Goal: Use online tool/utility: Utilize a website feature to perform a specific function

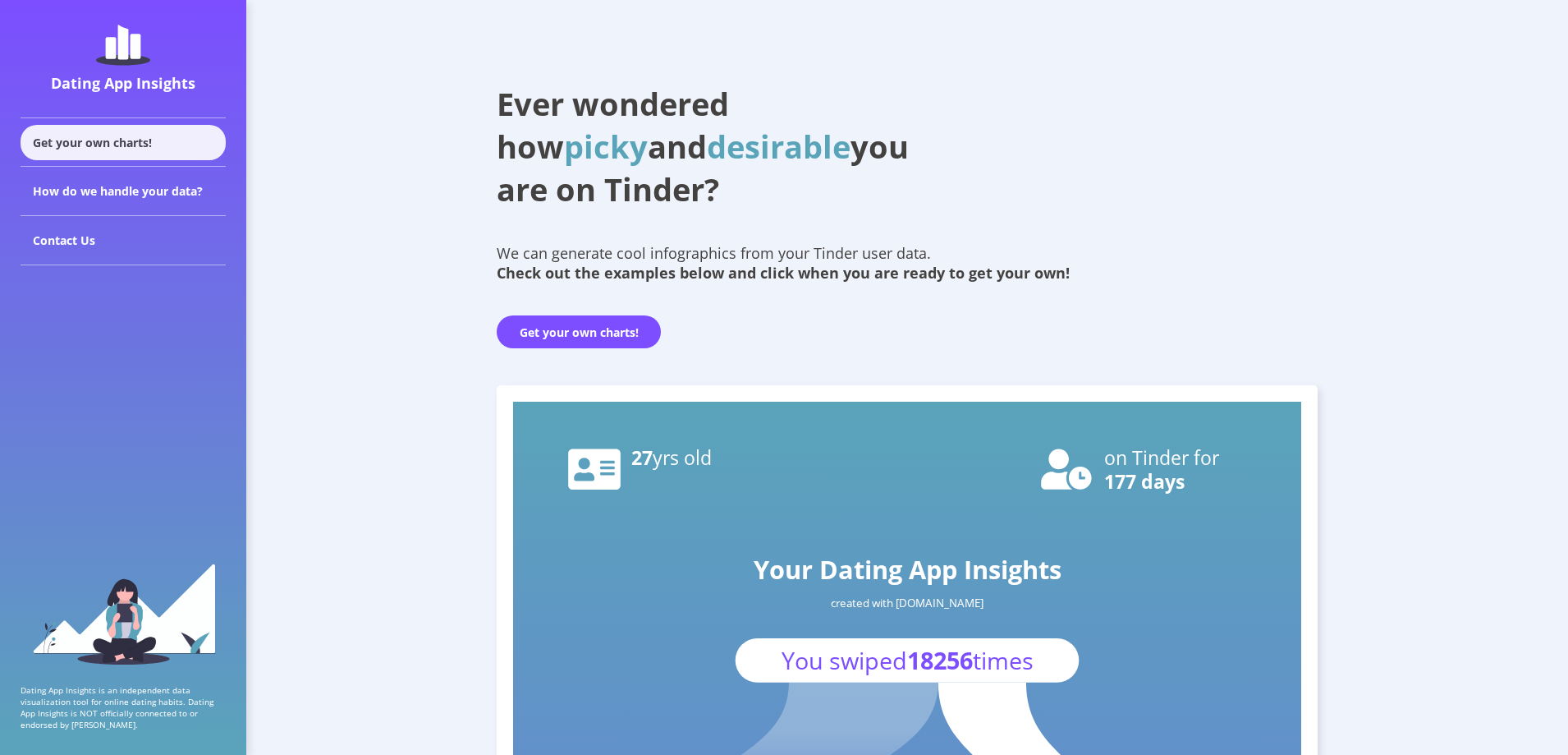
click at [121, 142] on div "Get your own charts!" at bounding box center [124, 142] width 205 height 35
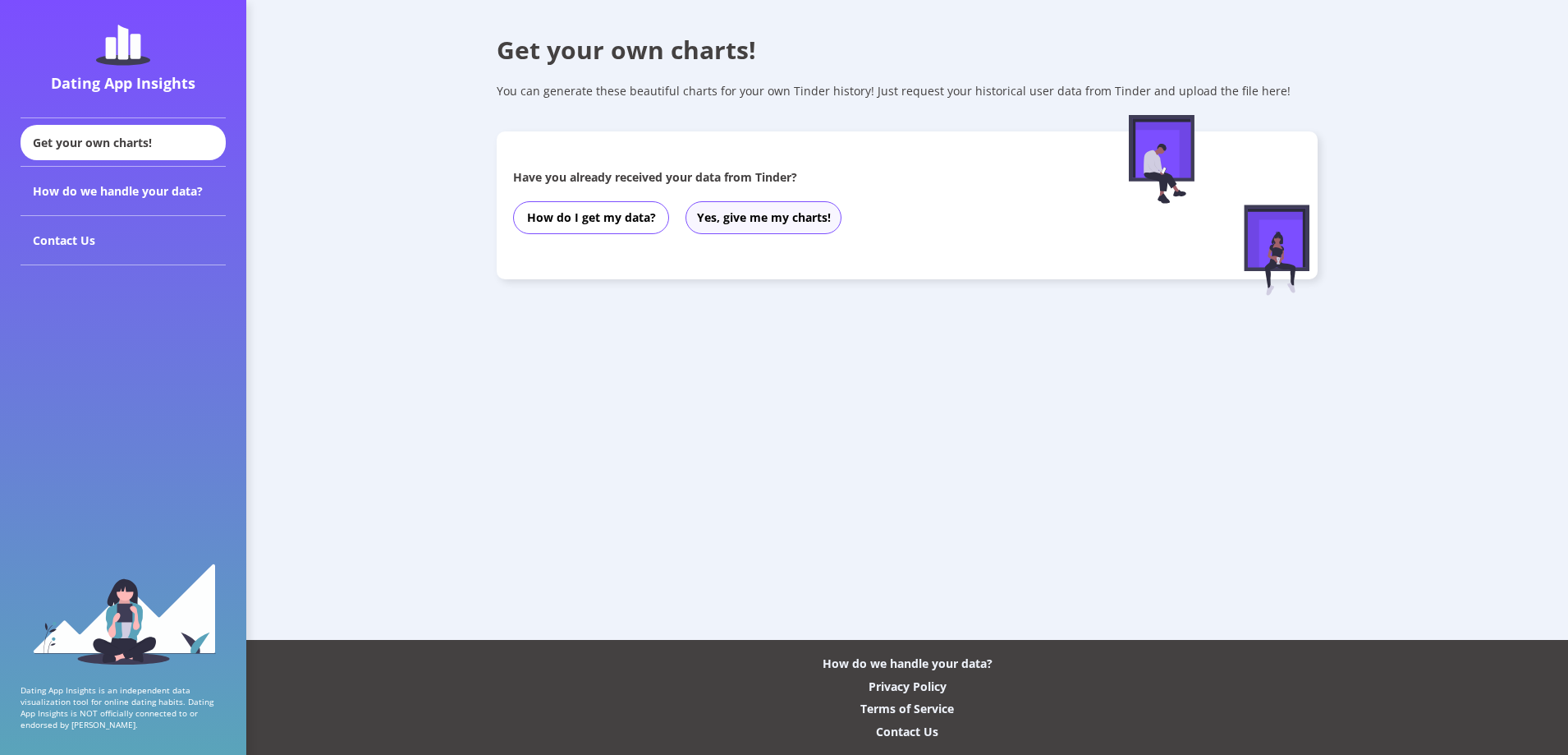
click at [759, 217] on button "Yes, give me my charts!" at bounding box center [763, 217] width 156 height 33
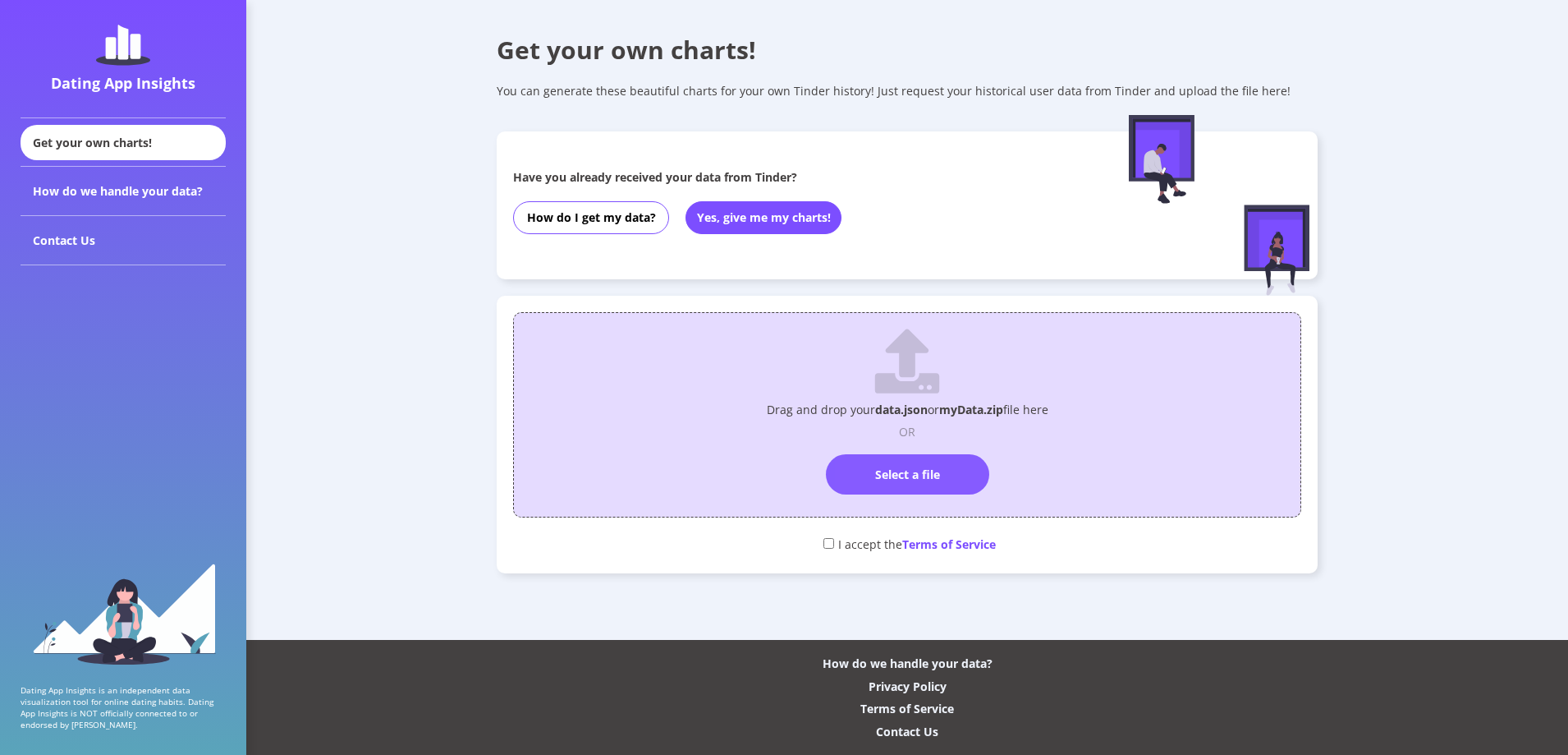
click at [943, 481] on label "Select a file" at bounding box center [908, 474] width 164 height 40
click at [908, 447] on input "Select a file" at bounding box center [908, 447] width 0 height 0
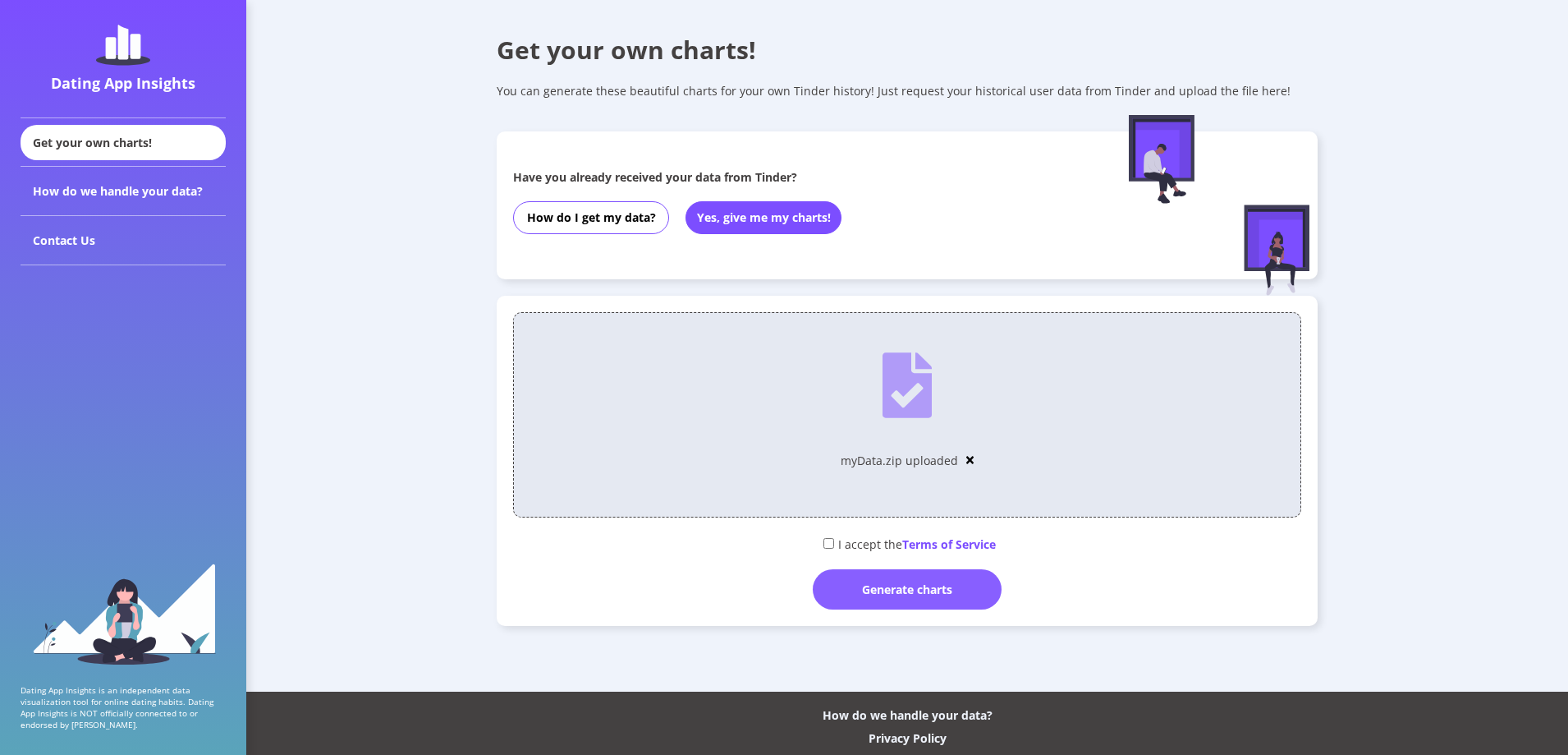
click at [890, 594] on div "Generate charts" at bounding box center [907, 589] width 189 height 40
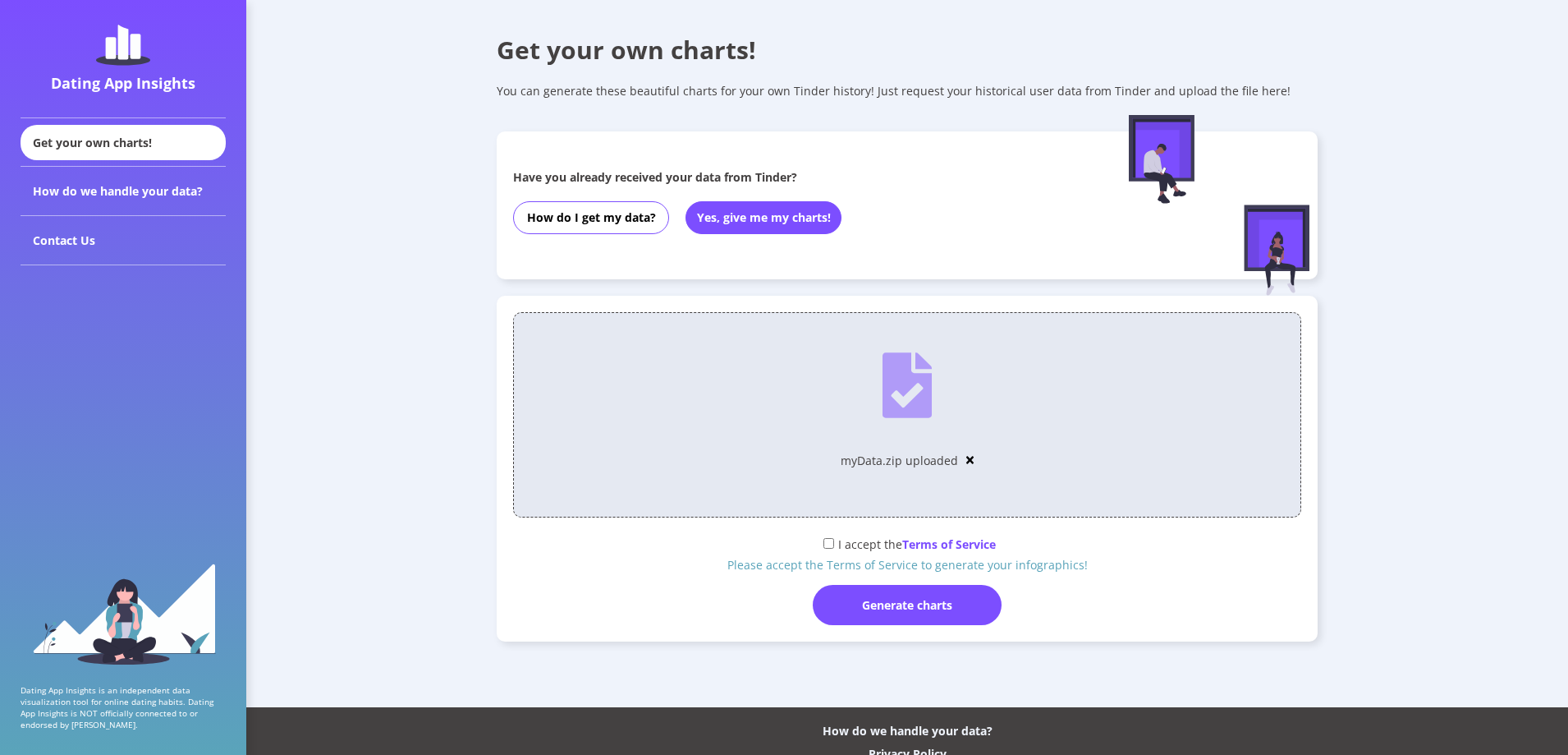
click at [832, 546] on div "I accept the Terms of Service" at bounding box center [908, 543] width 788 height 27
click at [823, 542] on input "checkbox" at bounding box center [828, 543] width 11 height 11
checkbox input "true"
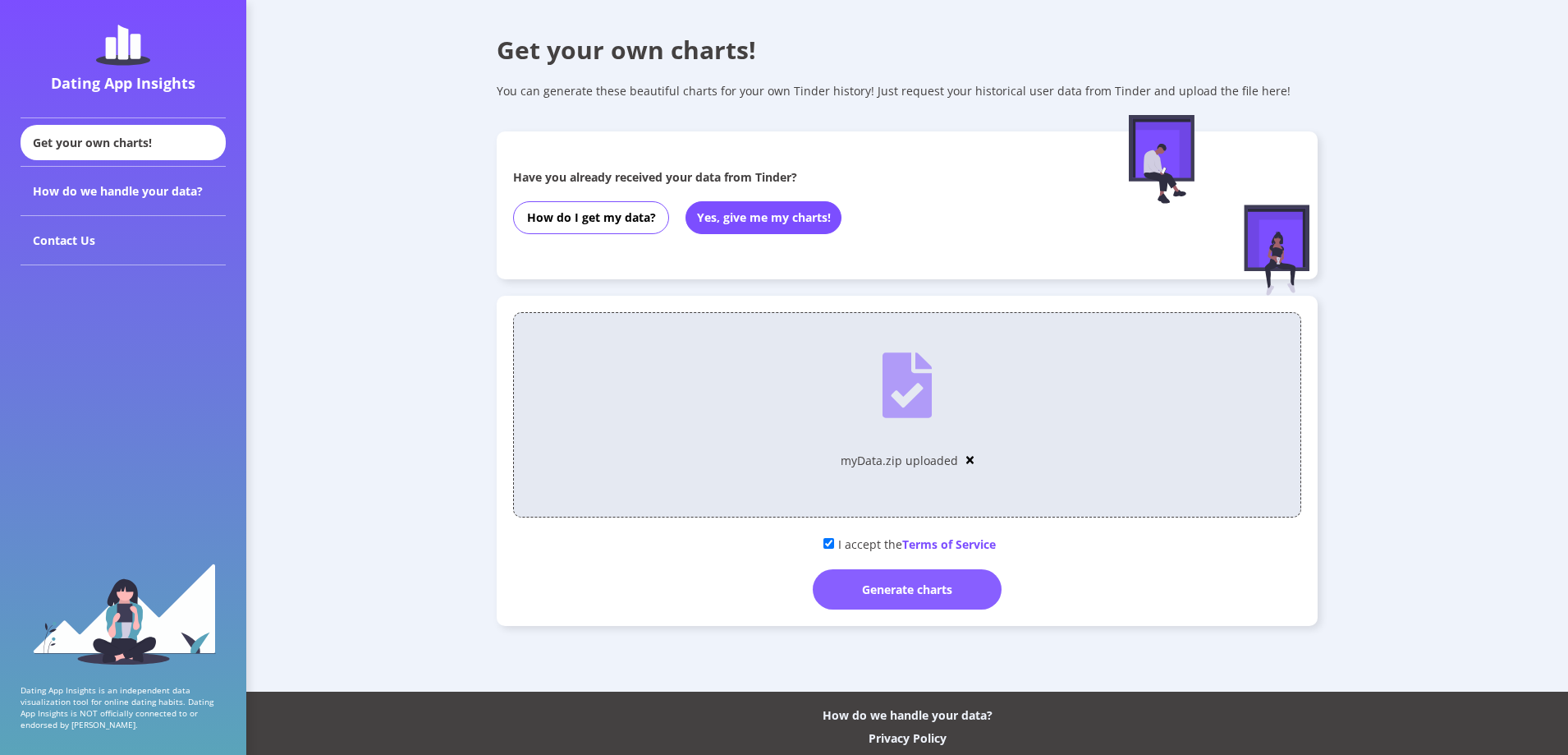
click at [871, 592] on div "Generate charts" at bounding box center [907, 589] width 189 height 40
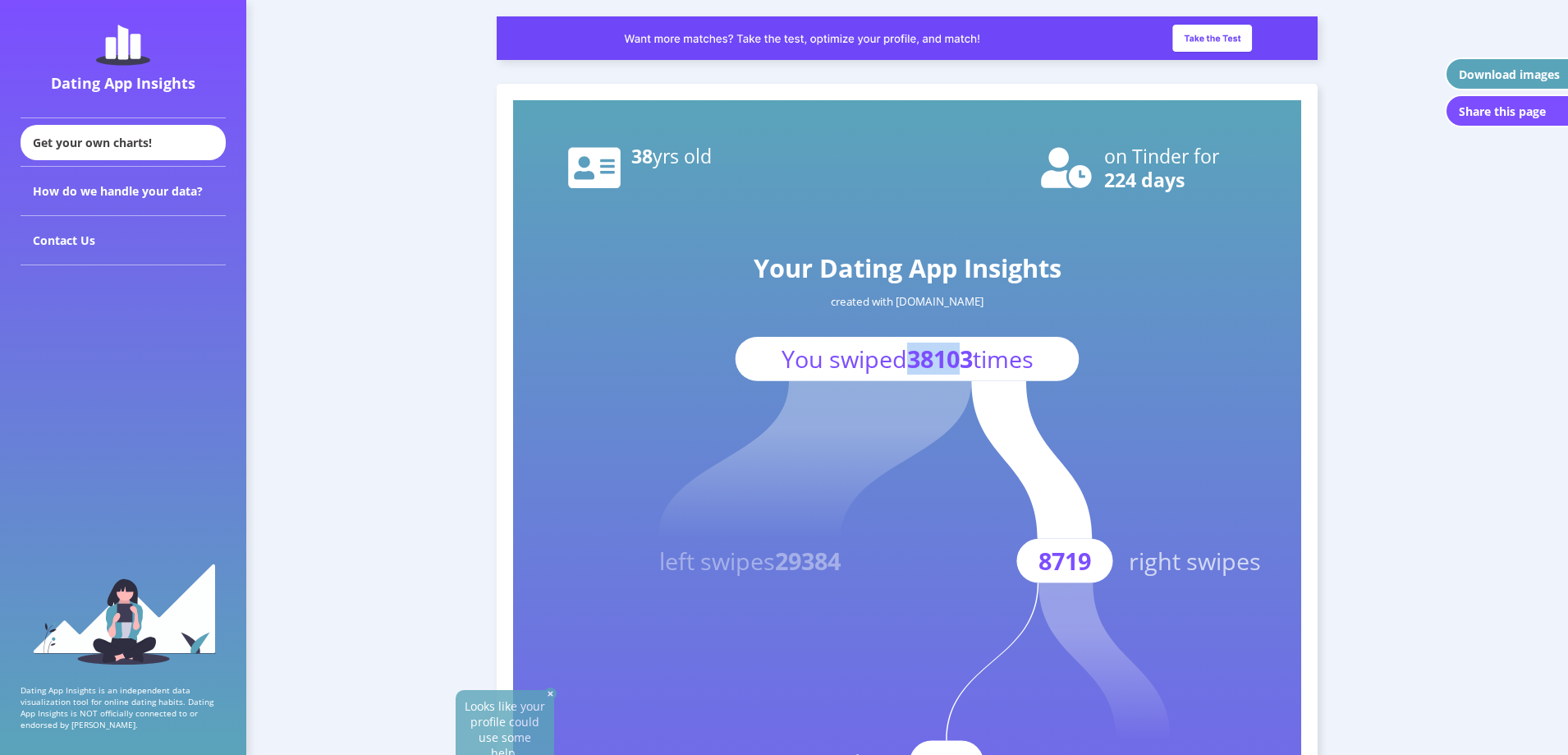
drag, startPoint x: 911, startPoint y: 356, endPoint x: 964, endPoint y: 365, distance: 53.8
click at [964, 365] on tspan "38103" at bounding box center [940, 358] width 66 height 32
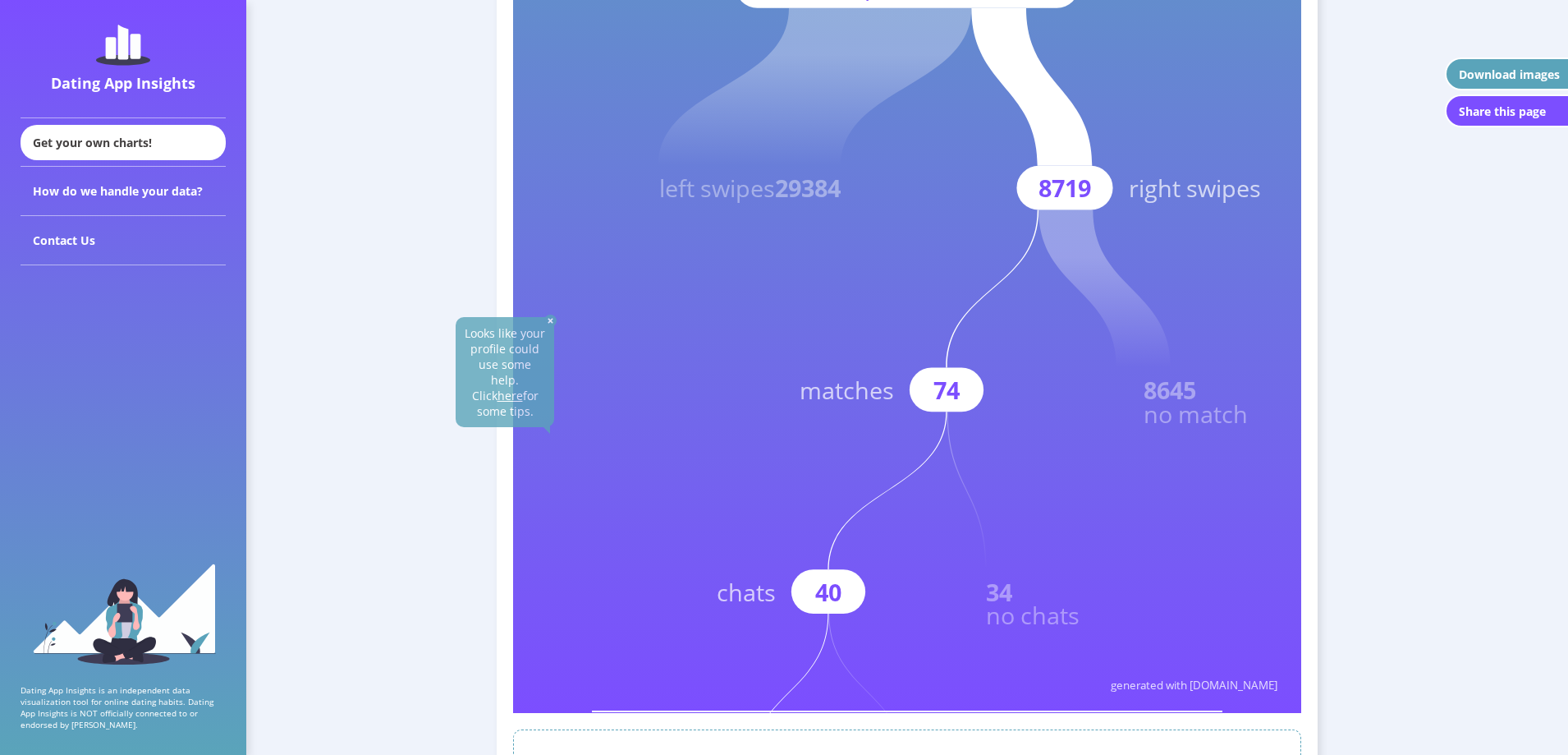
scroll to position [411, 0]
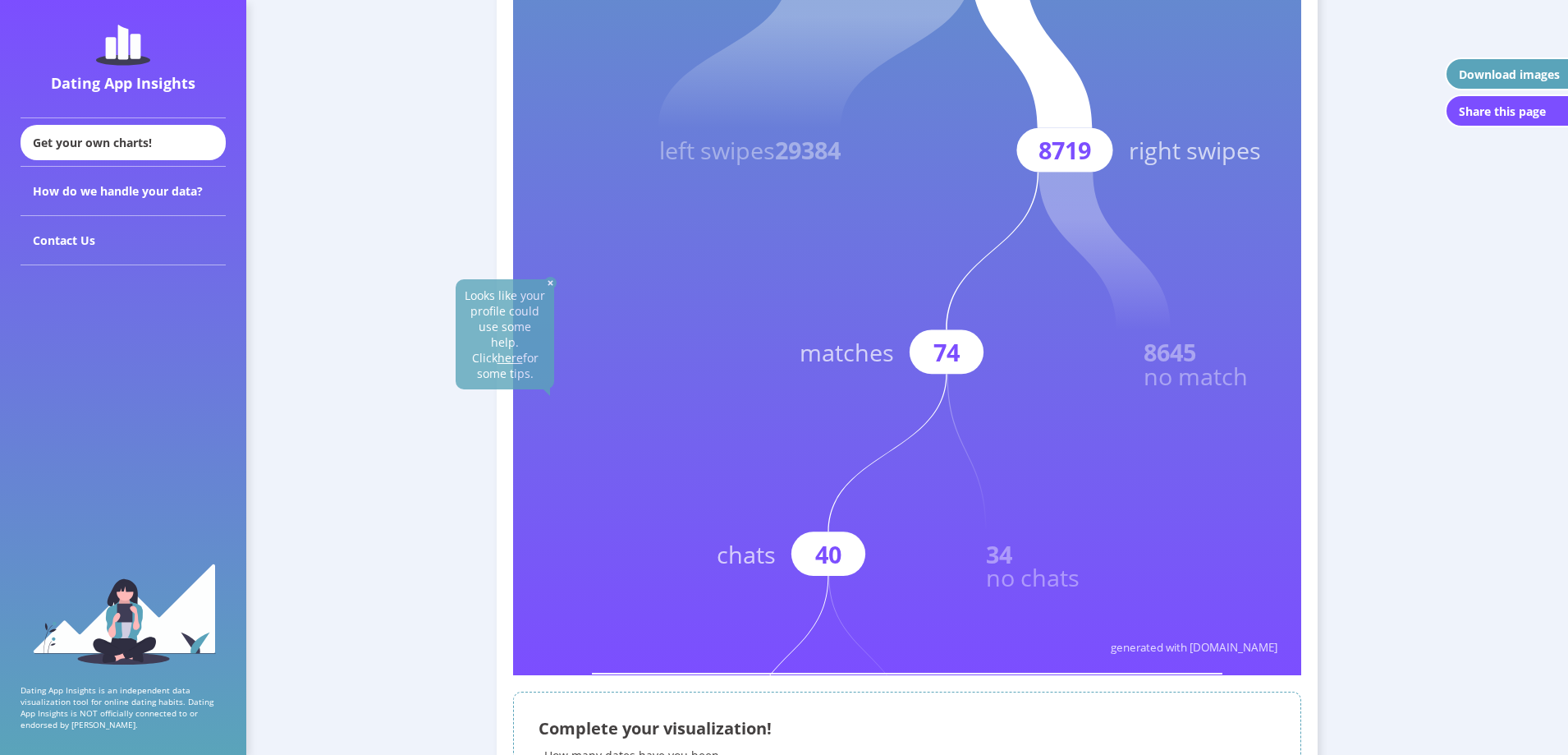
click at [552, 282] on img at bounding box center [550, 282] width 13 height 13
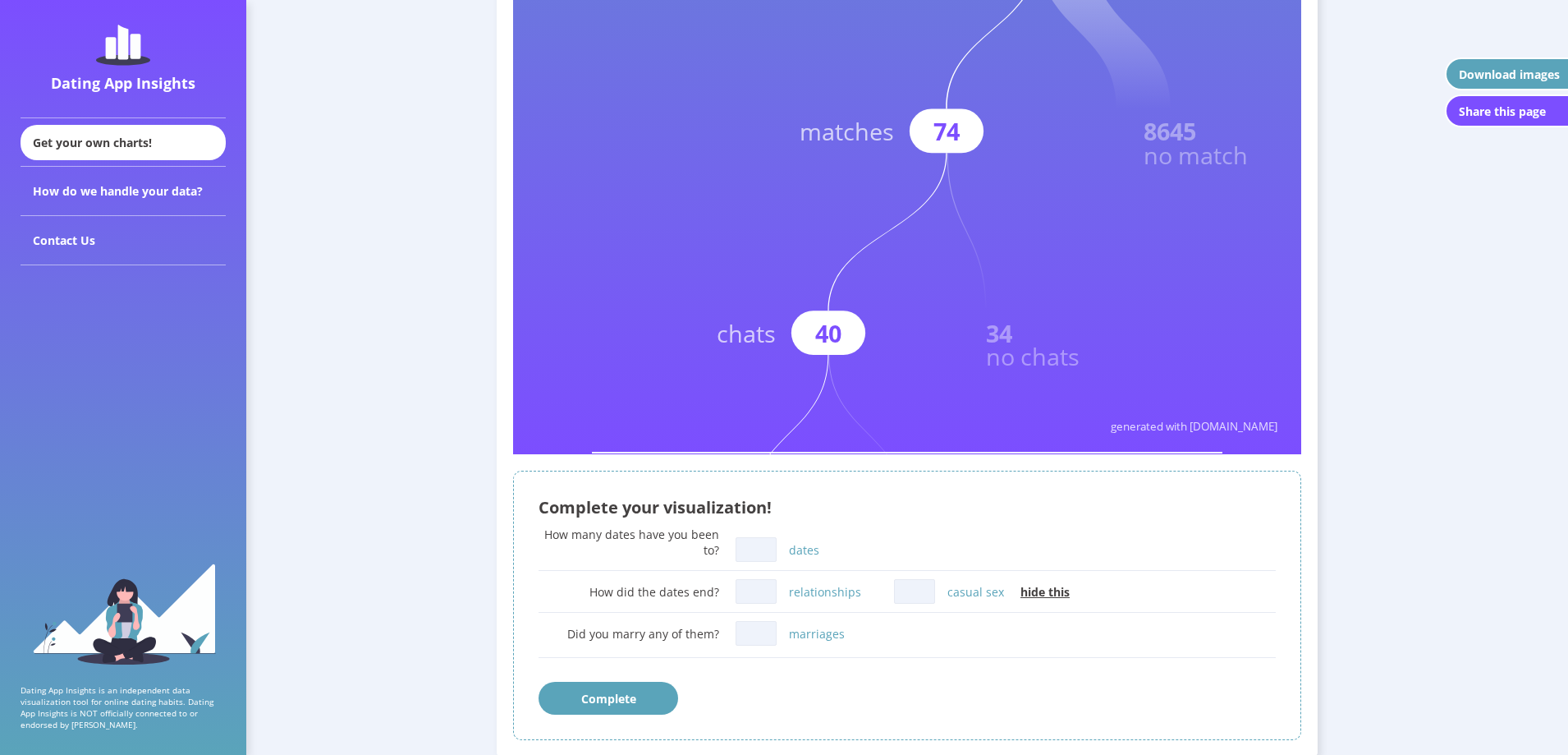
scroll to position [657, 0]
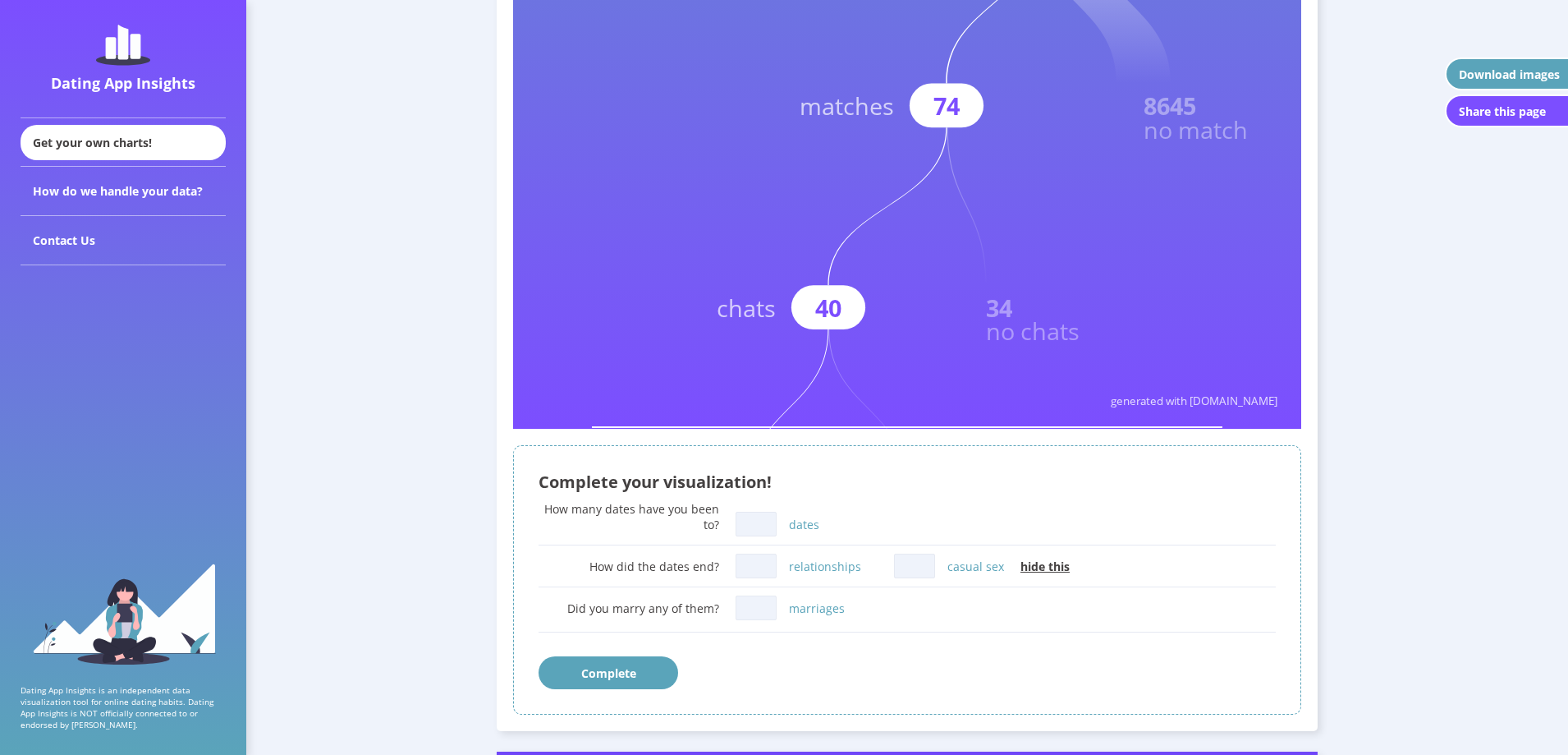
click at [750, 521] on input "dates" at bounding box center [756, 524] width 41 height 24
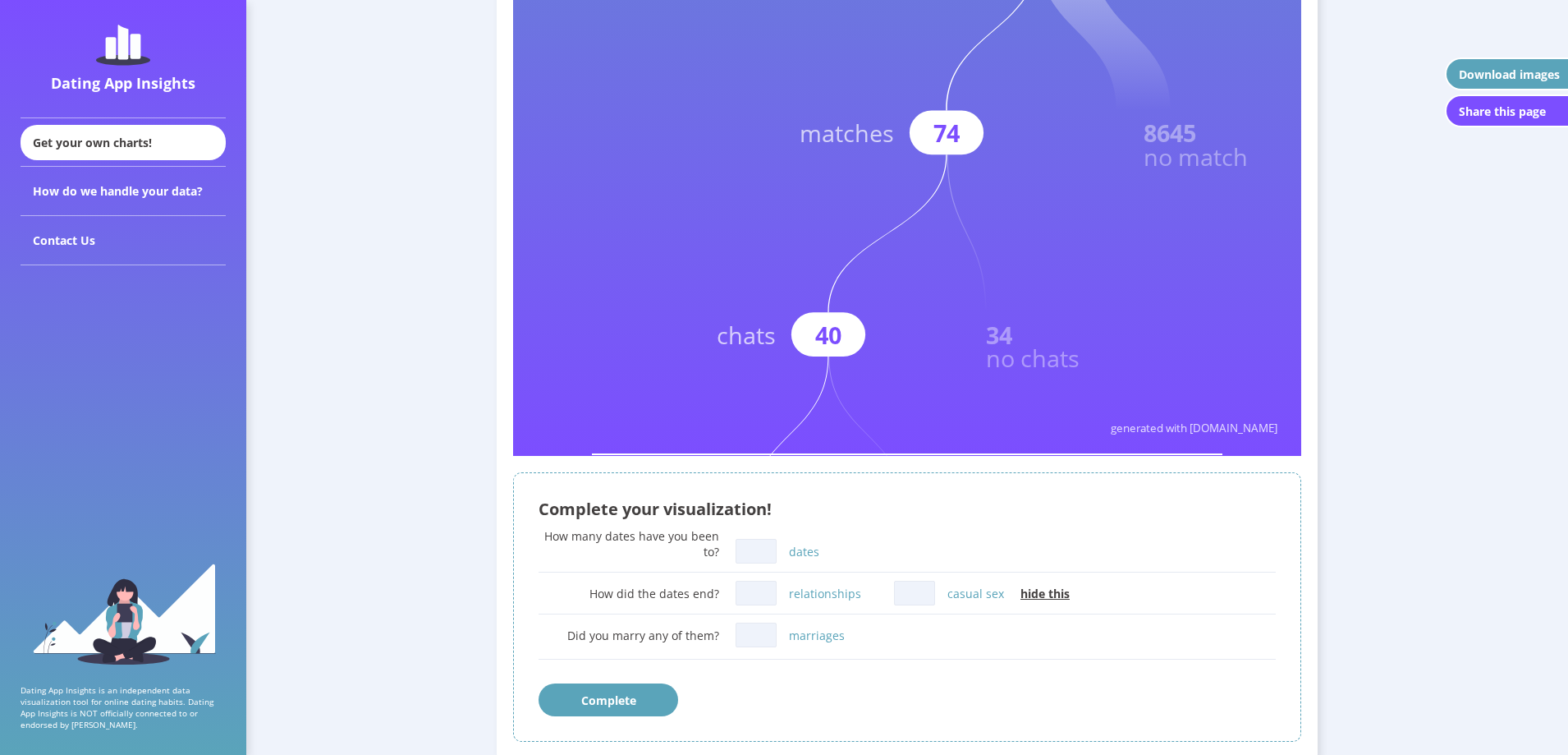
scroll to position [739, 0]
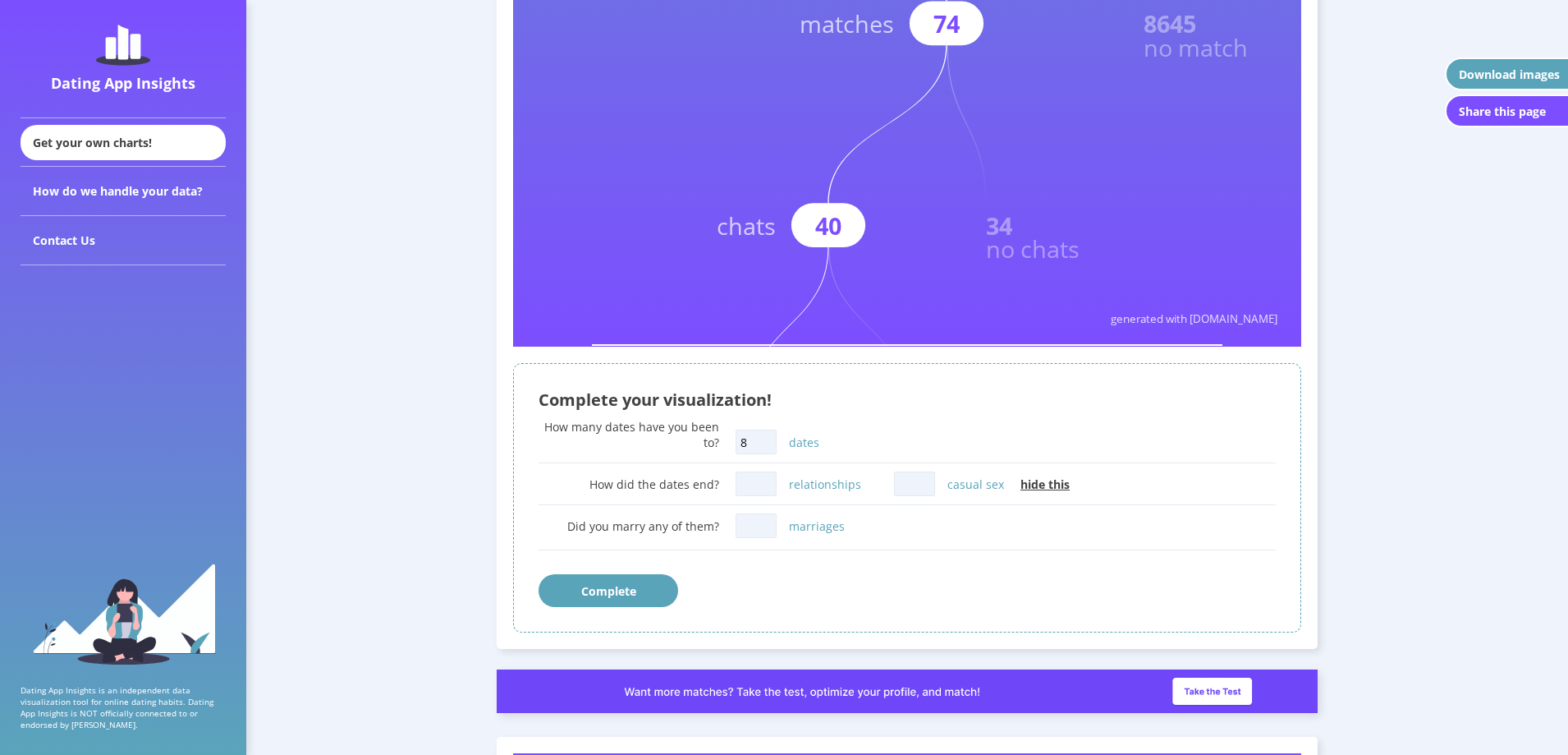
type input "8"
click at [745, 486] on input "relationships" at bounding box center [756, 483] width 41 height 24
click at [806, 486] on label "relationships" at bounding box center [825, 484] width 73 height 16
click at [776, 486] on input "relationships" at bounding box center [756, 483] width 41 height 24
click at [1042, 484] on span "hide this" at bounding box center [1044, 484] width 49 height 16
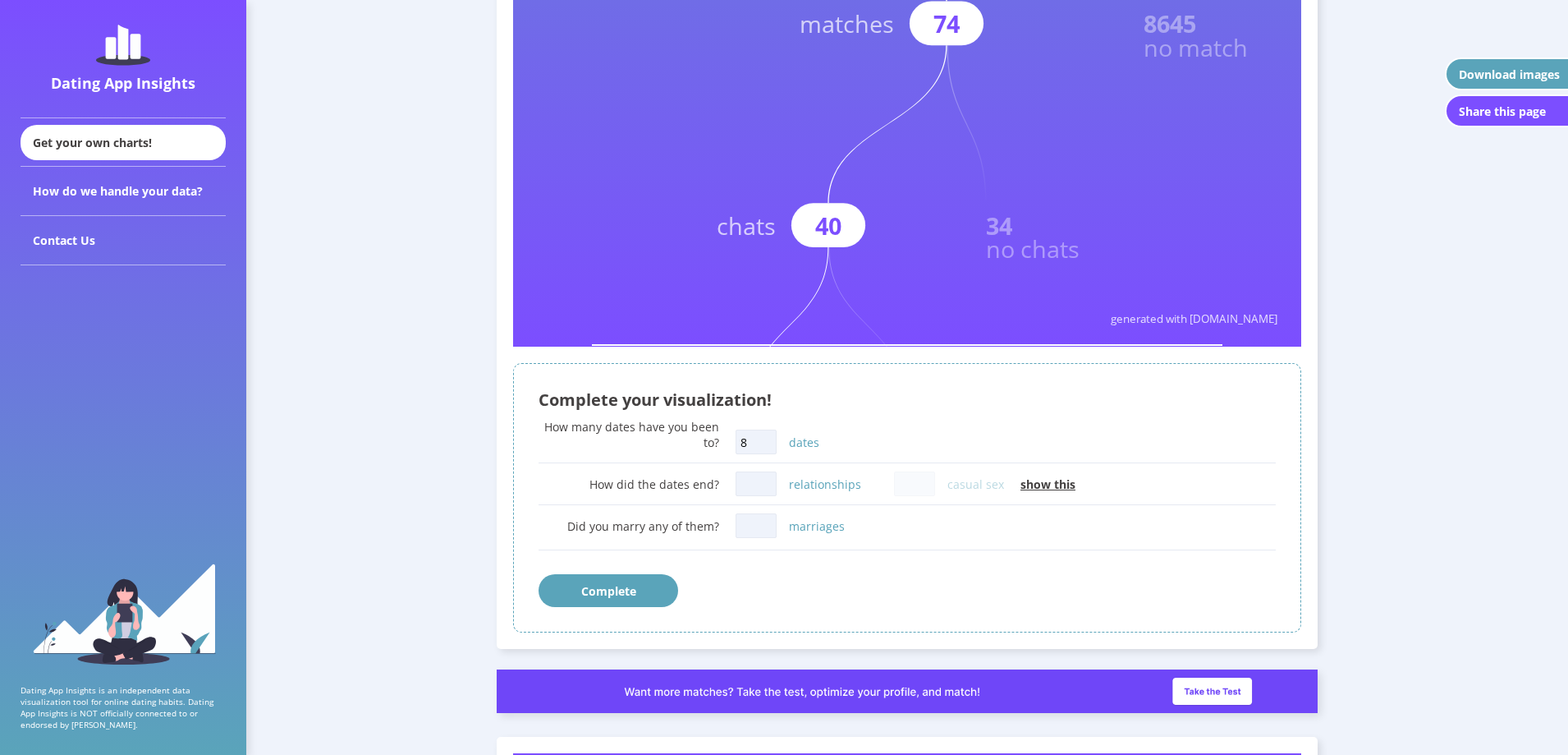
click at [1042, 484] on span "show this" at bounding box center [1048, 484] width 55 height 16
click at [1042, 484] on span "hide this" at bounding box center [1044, 484] width 49 height 16
click at [761, 486] on input "relationships" at bounding box center [756, 483] width 41 height 24
type input "0"
click at [870, 449] on div "How many dates have you been to? 8 dates" at bounding box center [907, 438] width 737 height 40
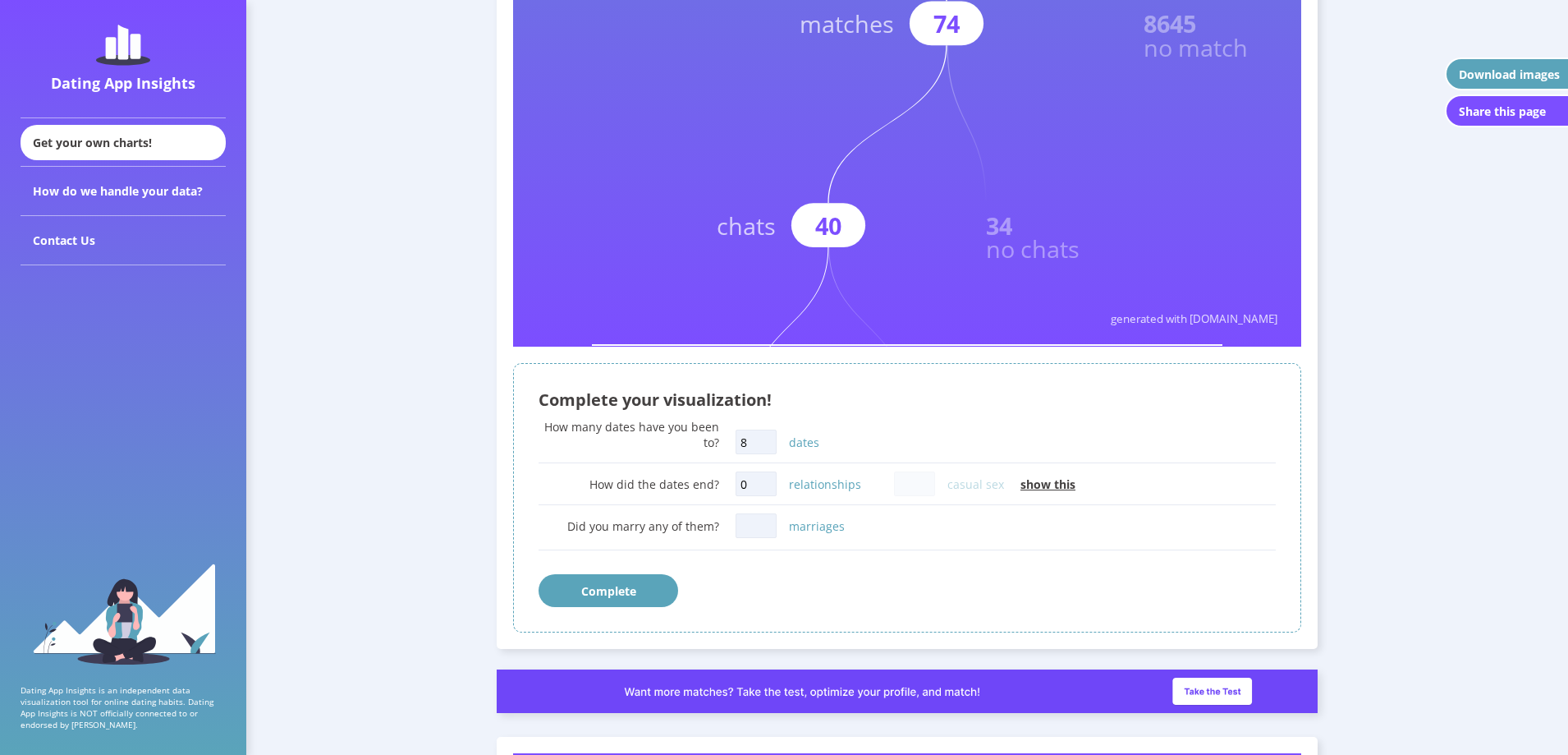
drag, startPoint x: 756, startPoint y: 489, endPoint x: 717, endPoint y: 483, distance: 39.5
click at [717, 483] on div "How did the dates end? 0 relationships casual sex show this" at bounding box center [907, 483] width 737 height 33
click at [750, 532] on input "marriages" at bounding box center [756, 525] width 41 height 24
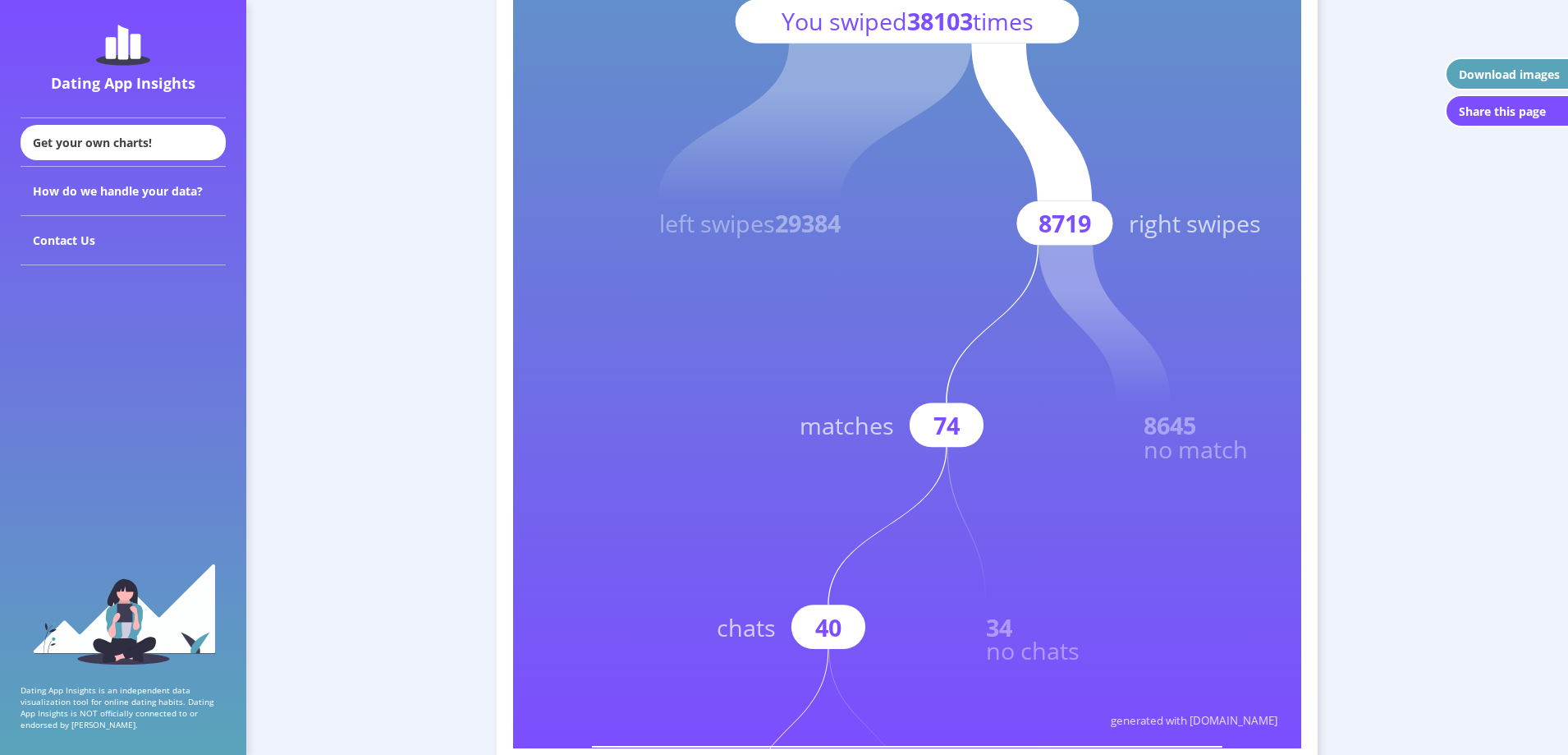
scroll to position [246, 0]
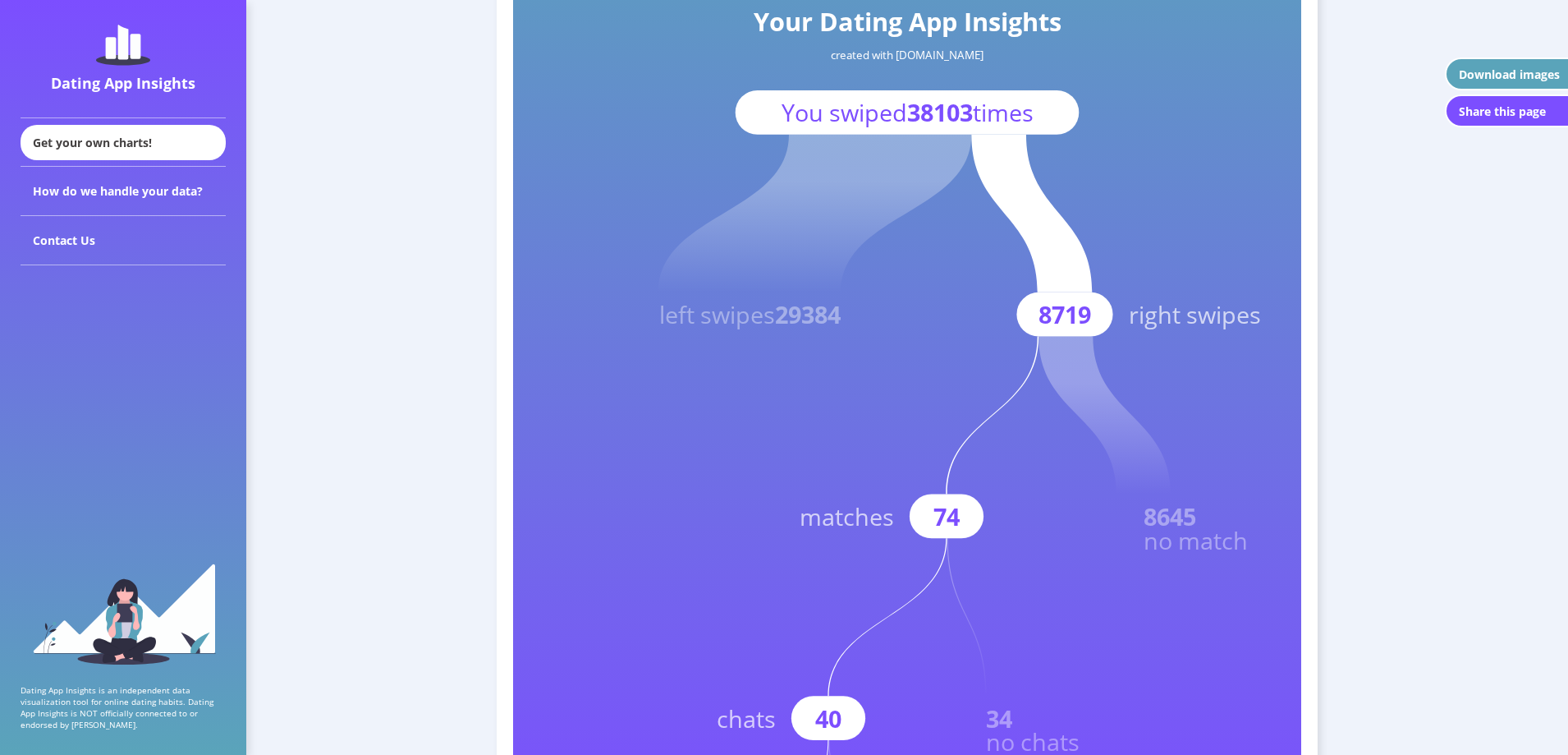
type input "0"
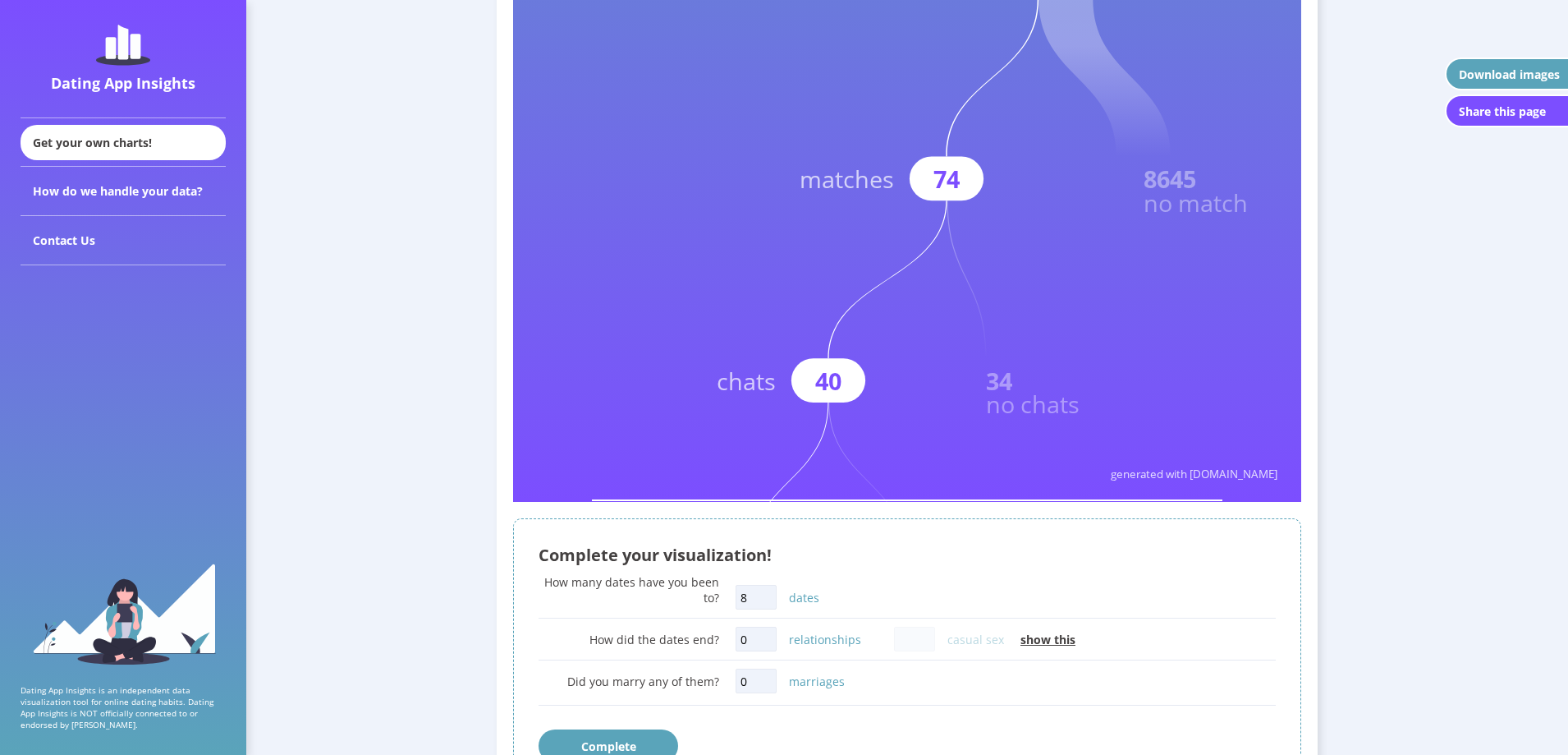
scroll to position [821, 0]
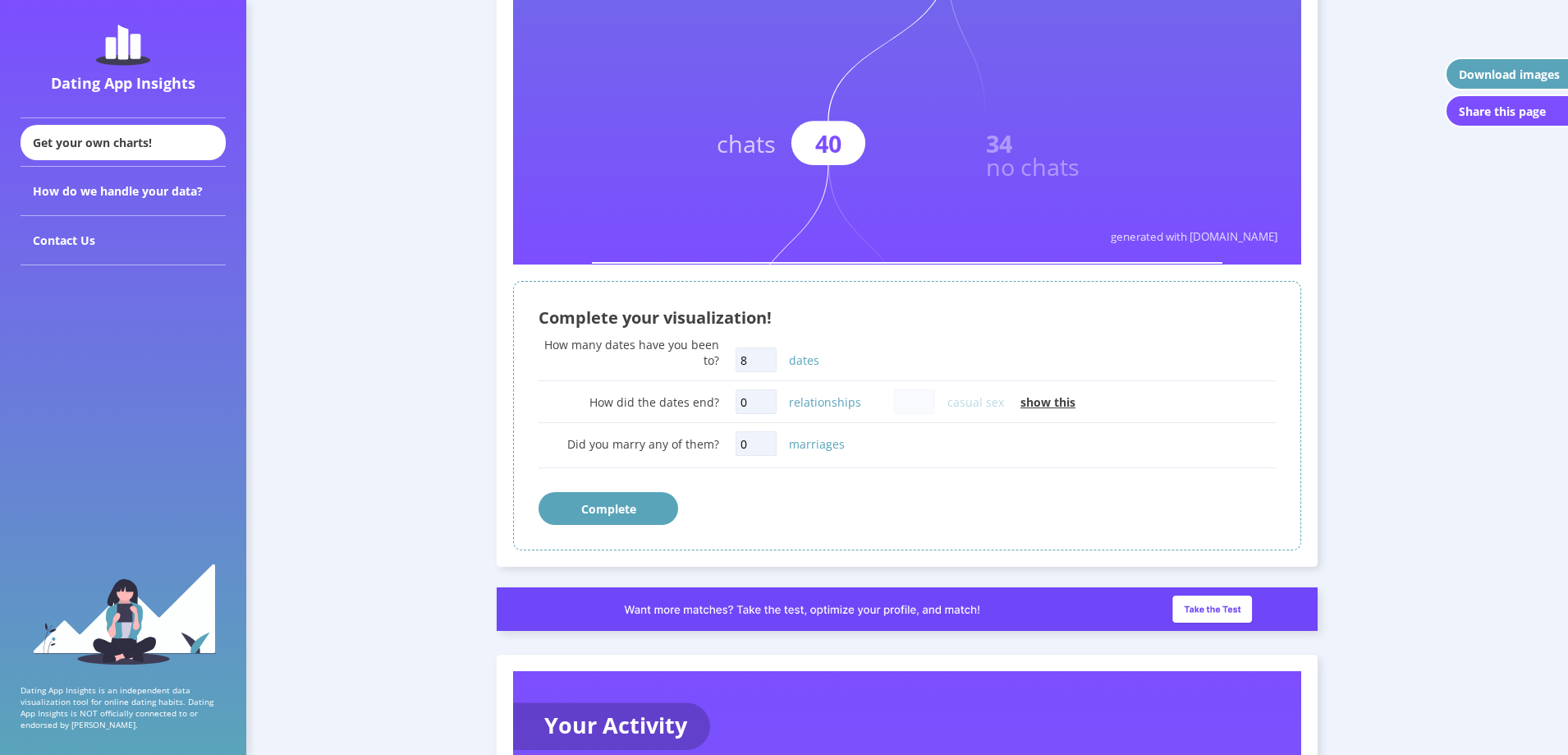
click at [597, 511] on button "Complete" at bounding box center [608, 508] width 139 height 33
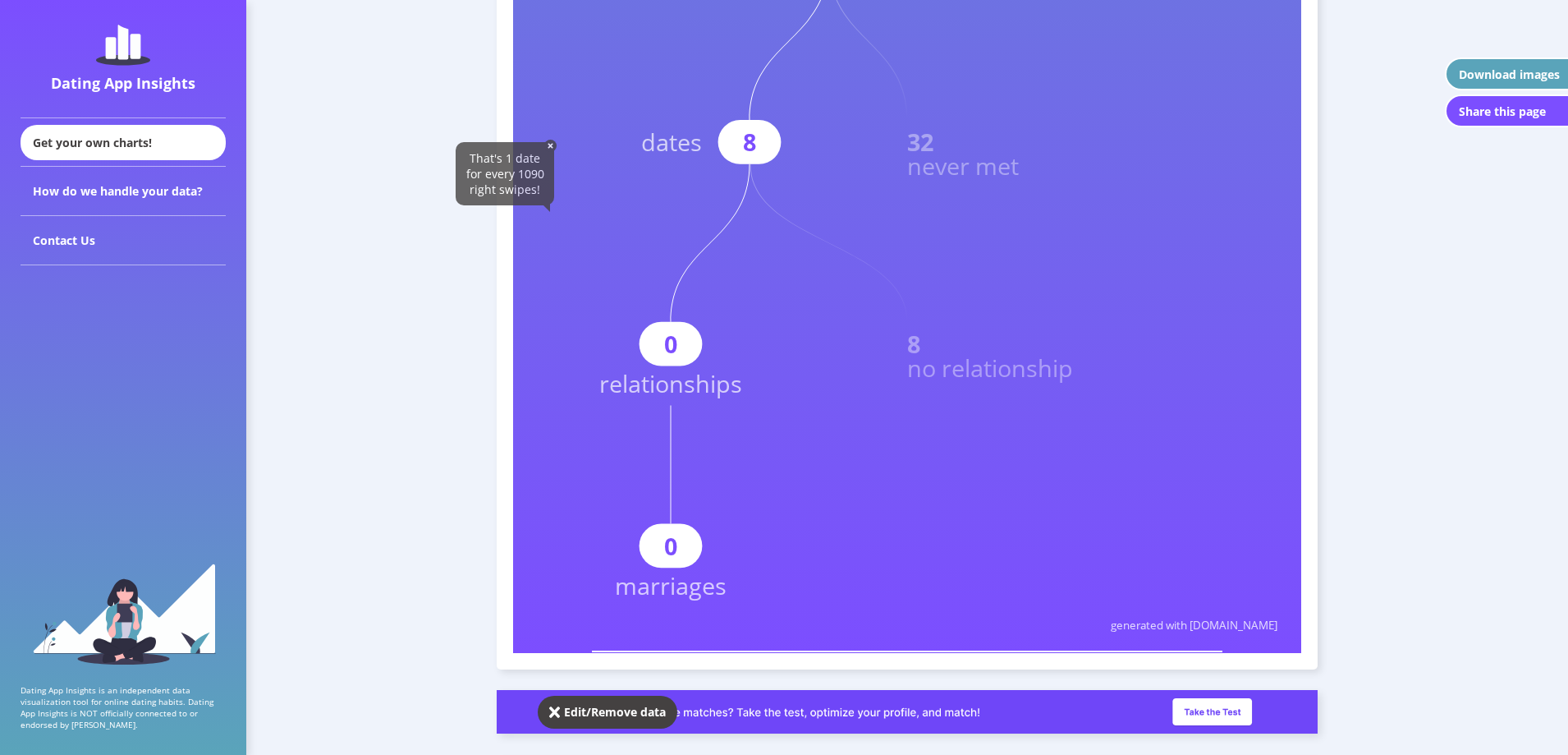
scroll to position [1025, 0]
click at [551, 143] on img at bounding box center [550, 144] width 13 height 13
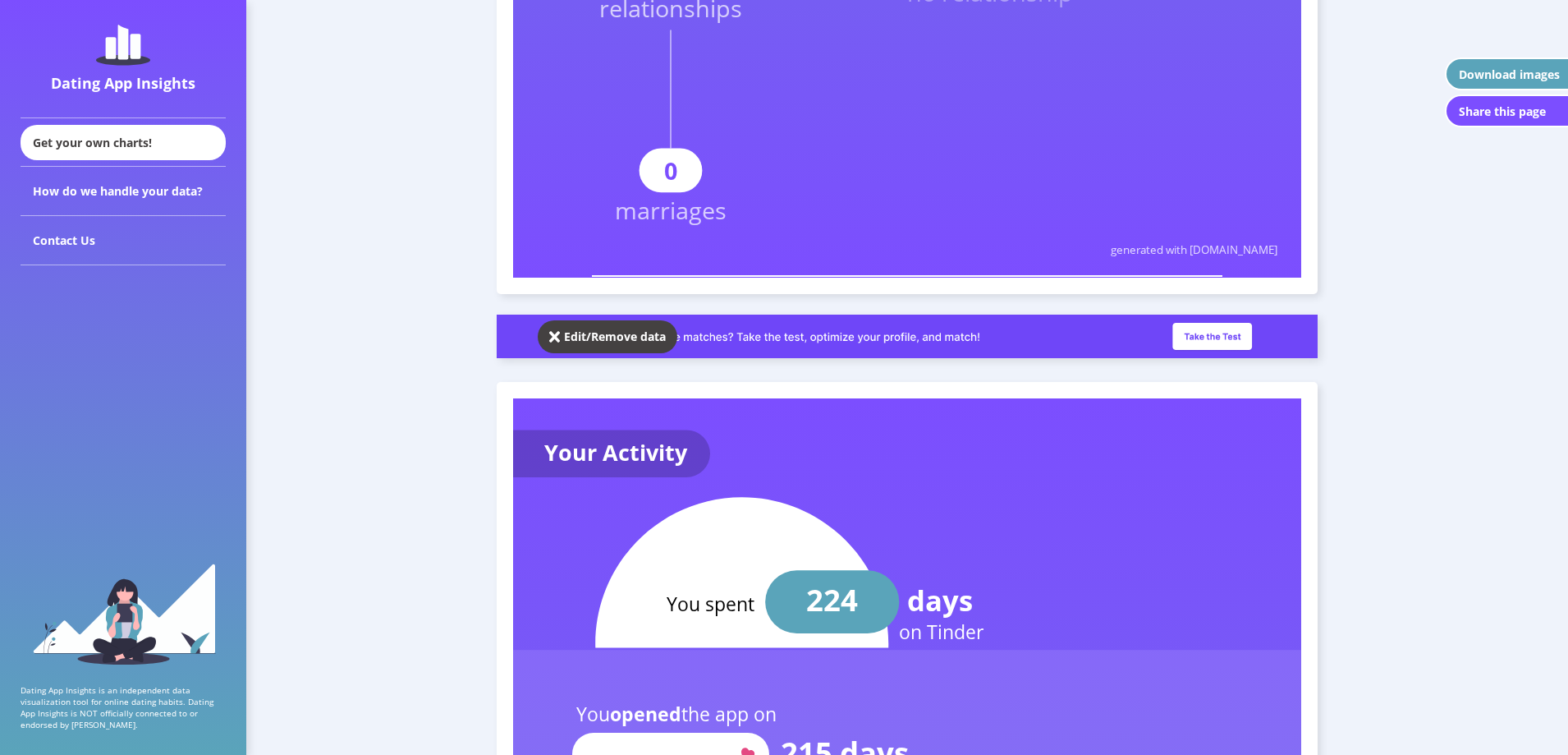
scroll to position [1626, 0]
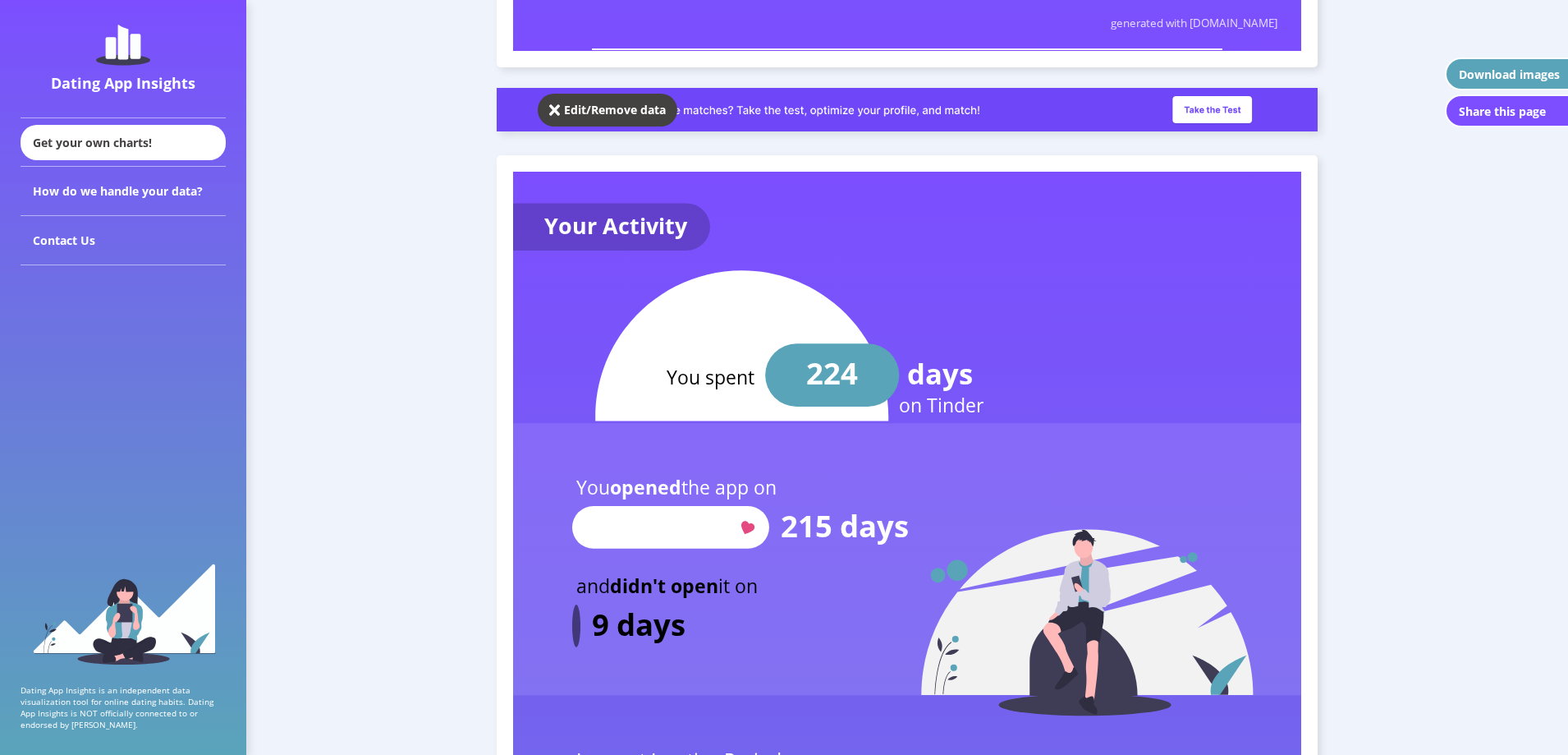
click at [1190, 99] on img at bounding box center [907, 109] width 821 height 43
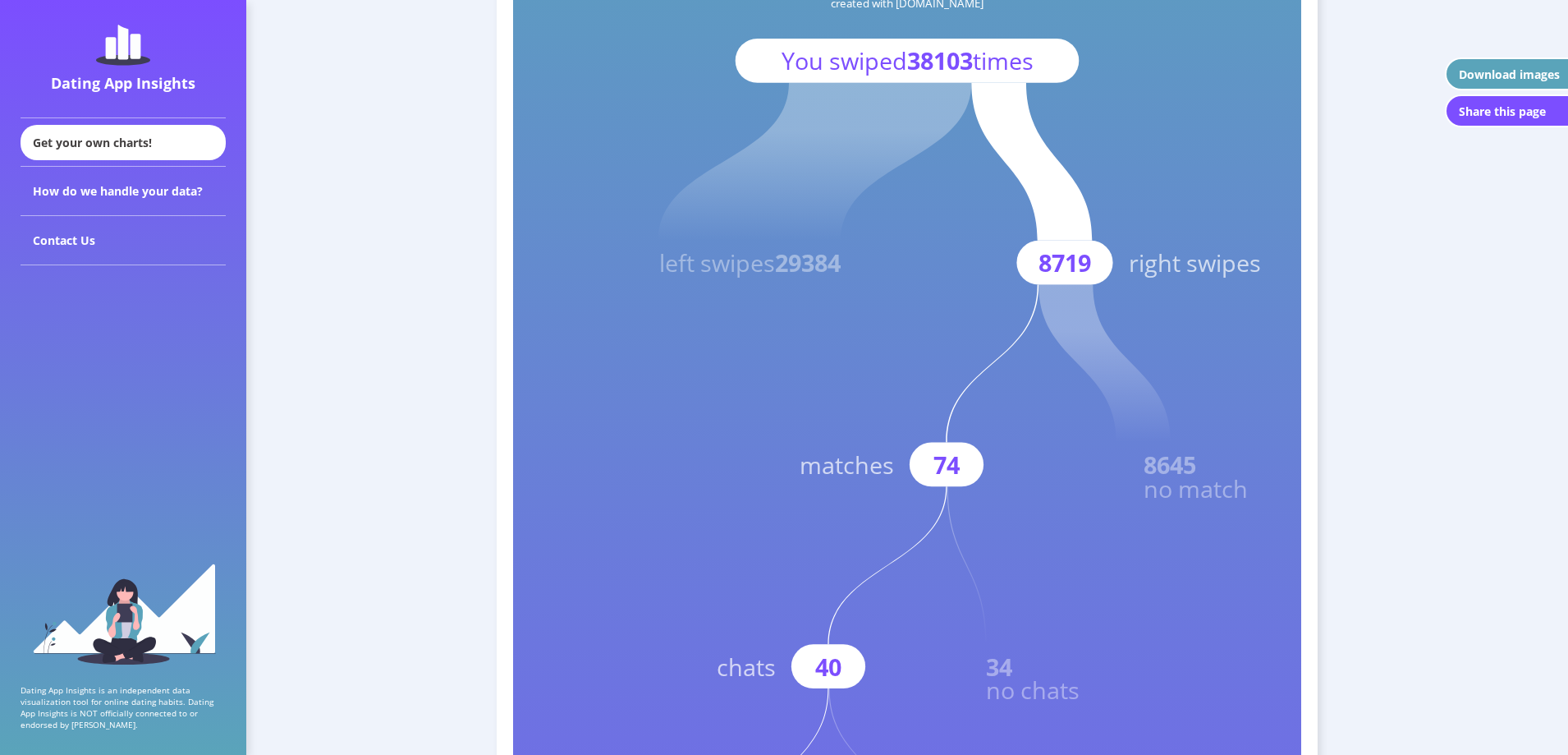
scroll to position [66, 0]
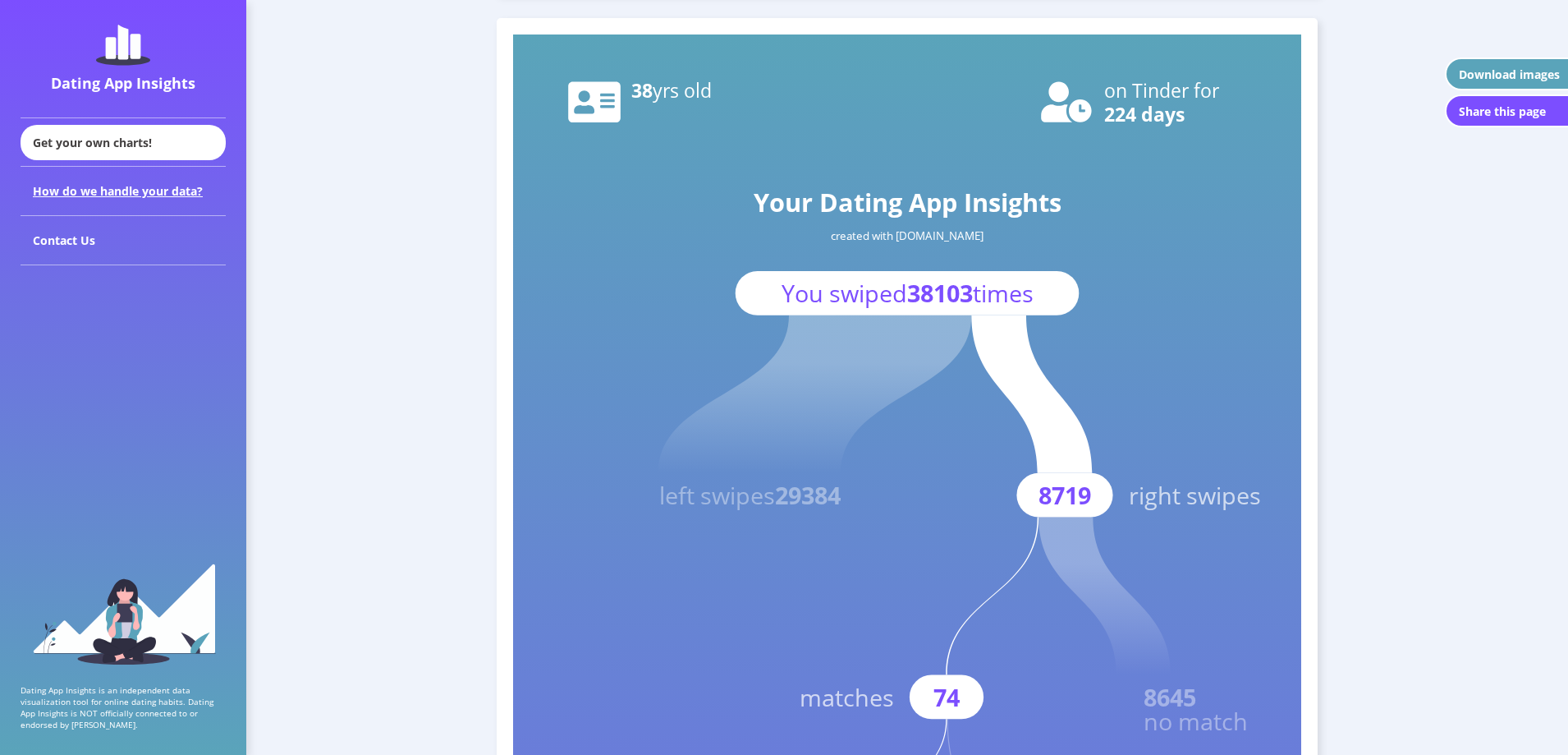
click at [154, 184] on div "How do we handle your data?" at bounding box center [124, 191] width 205 height 49
